Goal: Task Accomplishment & Management: Manage account settings

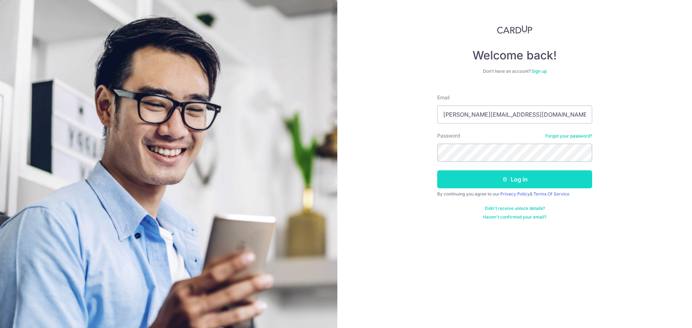
click at [500, 176] on button "Log in" at bounding box center [514, 180] width 155 height 18
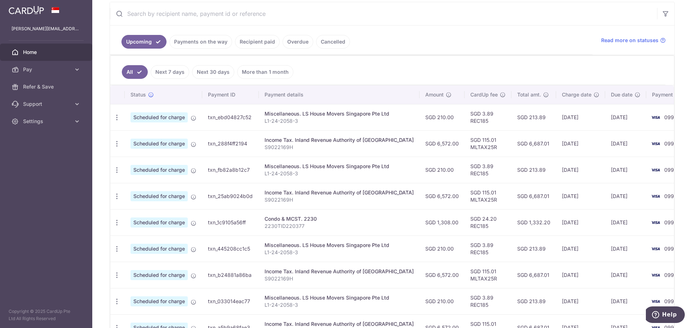
scroll to position [144, 0]
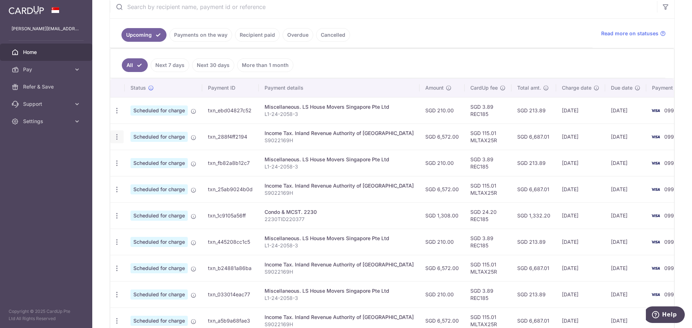
click at [121, 135] on div "Update payment Cancel payment" at bounding box center [116, 137] width 13 height 13
